Goal: Information Seeking & Learning: Learn about a topic

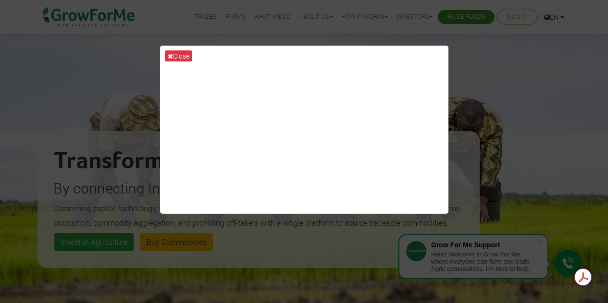
click at [518, 105] on div "Close" at bounding box center [304, 151] width 608 height 303
click at [173, 57] on button "Close" at bounding box center [178, 55] width 27 height 11
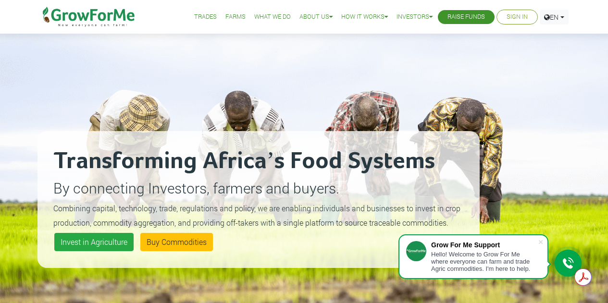
click at [514, 19] on link "Sign In" at bounding box center [516, 17] width 21 height 10
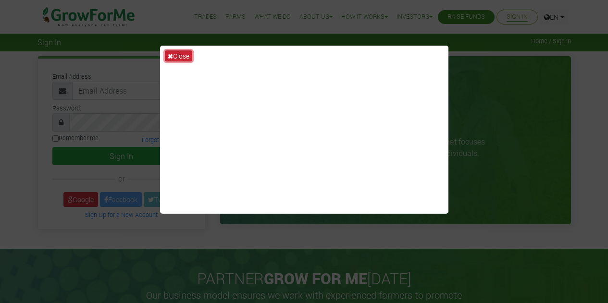
click at [171, 53] on icon at bounding box center [170, 56] width 5 height 7
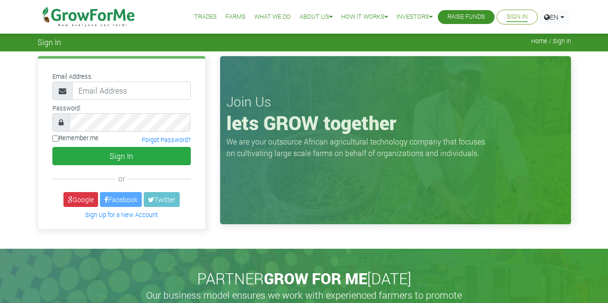
click at [537, 45] on span "Home / Sign In" at bounding box center [551, 40] width 40 height 7
click at [574, 45] on div "Sign In Home / Sign In" at bounding box center [304, 41] width 548 height 11
click at [566, 42] on span "Home / Sign In" at bounding box center [551, 40] width 40 height 7
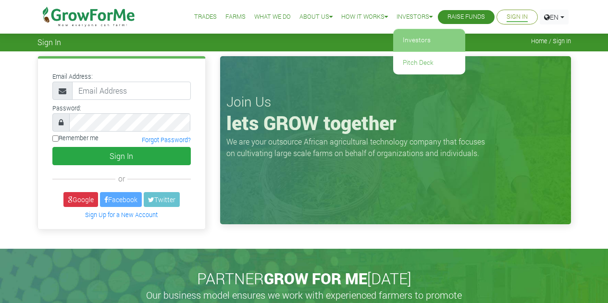
click at [414, 43] on link "Investors" at bounding box center [429, 40] width 72 height 22
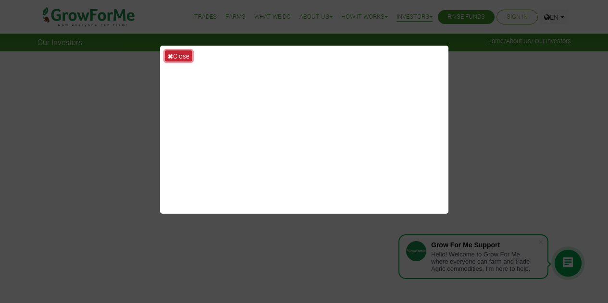
click at [171, 57] on icon at bounding box center [170, 56] width 5 height 7
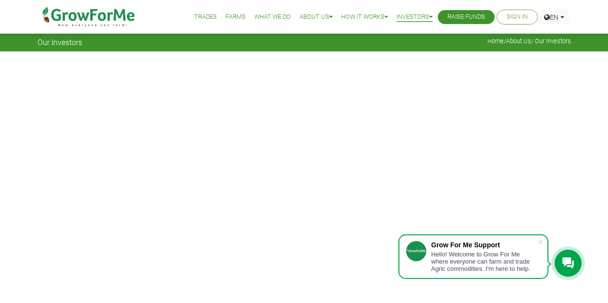
click at [511, 13] on link "Sign In" at bounding box center [516, 17] width 21 height 10
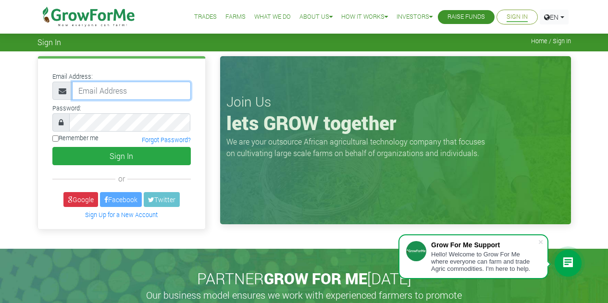
click at [104, 90] on input "email" at bounding box center [131, 91] width 119 height 18
click at [40, 182] on div "Email Address: Password: or" at bounding box center [121, 144] width 167 height 170
click at [107, 88] on input "email" at bounding box center [131, 91] width 119 height 18
type input "[EMAIL_ADDRESS][DOMAIN_NAME]"
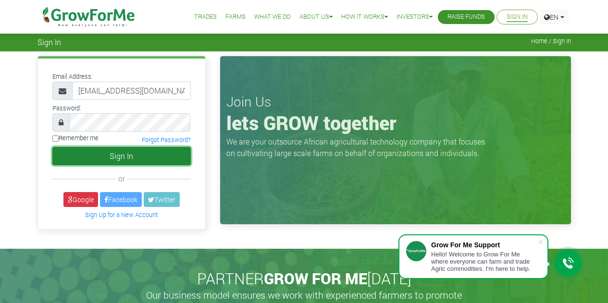
click at [106, 151] on button "Sign In" at bounding box center [121, 156] width 138 height 18
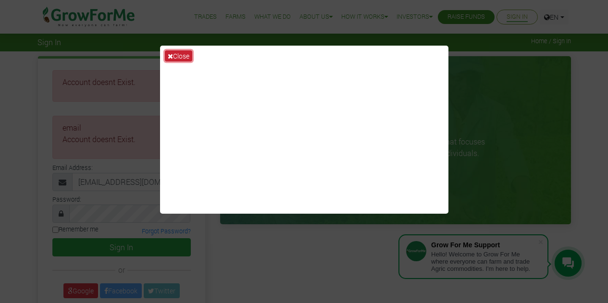
click at [169, 55] on icon at bounding box center [170, 56] width 5 height 7
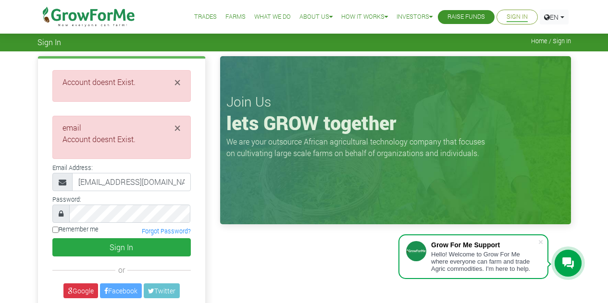
click at [233, 18] on link "Farms" at bounding box center [235, 17] width 20 height 10
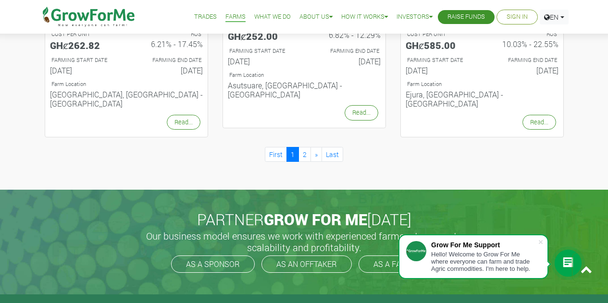
scroll to position [1099, 0]
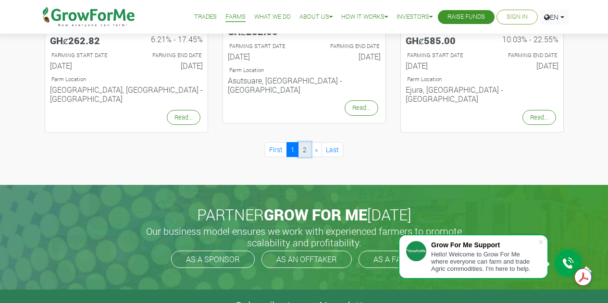
click at [302, 142] on link "2" at bounding box center [304, 149] width 12 height 15
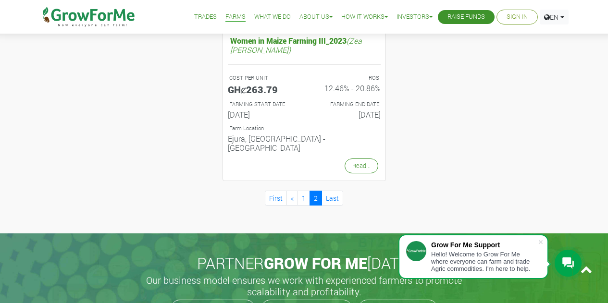
scroll to position [522, 0]
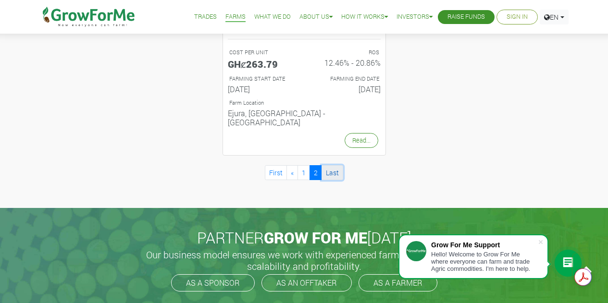
click at [330, 165] on link "Last" at bounding box center [332, 172] width 22 height 15
